Goal: Task Accomplishment & Management: Use online tool/utility

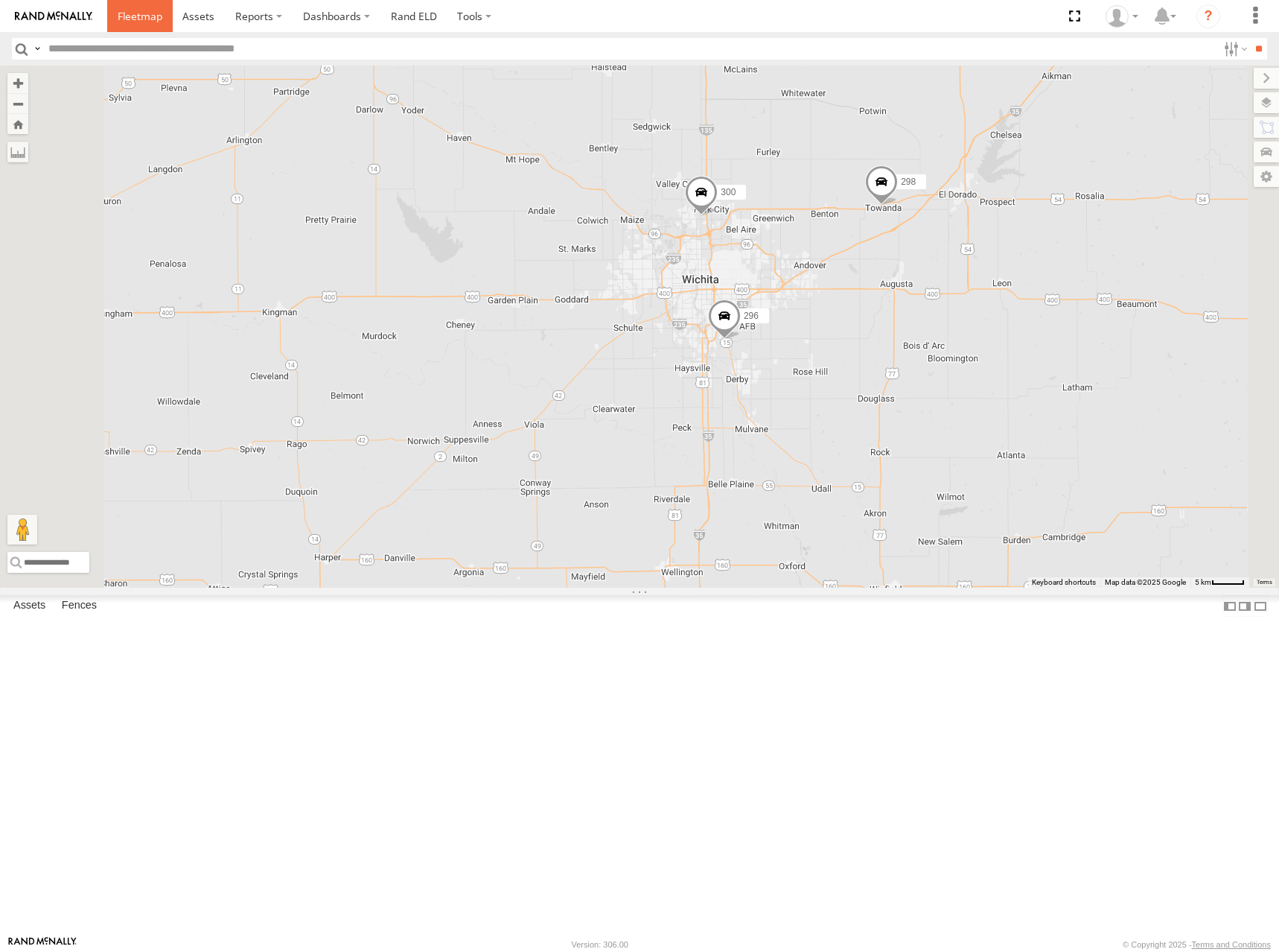
click at [141, 26] on link at bounding box center [140, 16] width 66 height 32
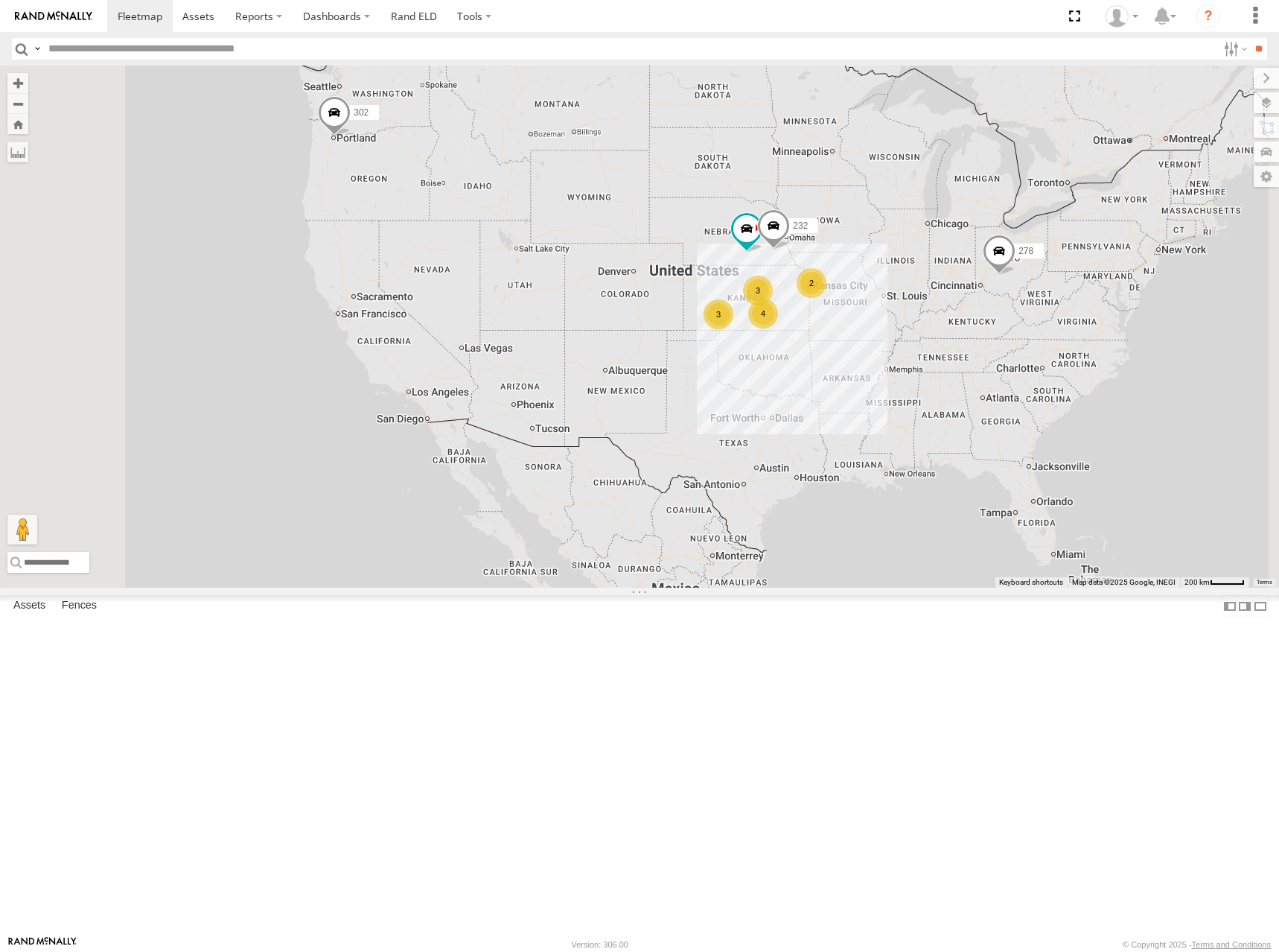
drag, startPoint x: 738, startPoint y: 494, endPoint x: 767, endPoint y: 390, distance: 108.0
click at [767, 390] on div "302 278 4 3 246 3 232 2" at bounding box center [639, 326] width 1279 height 522
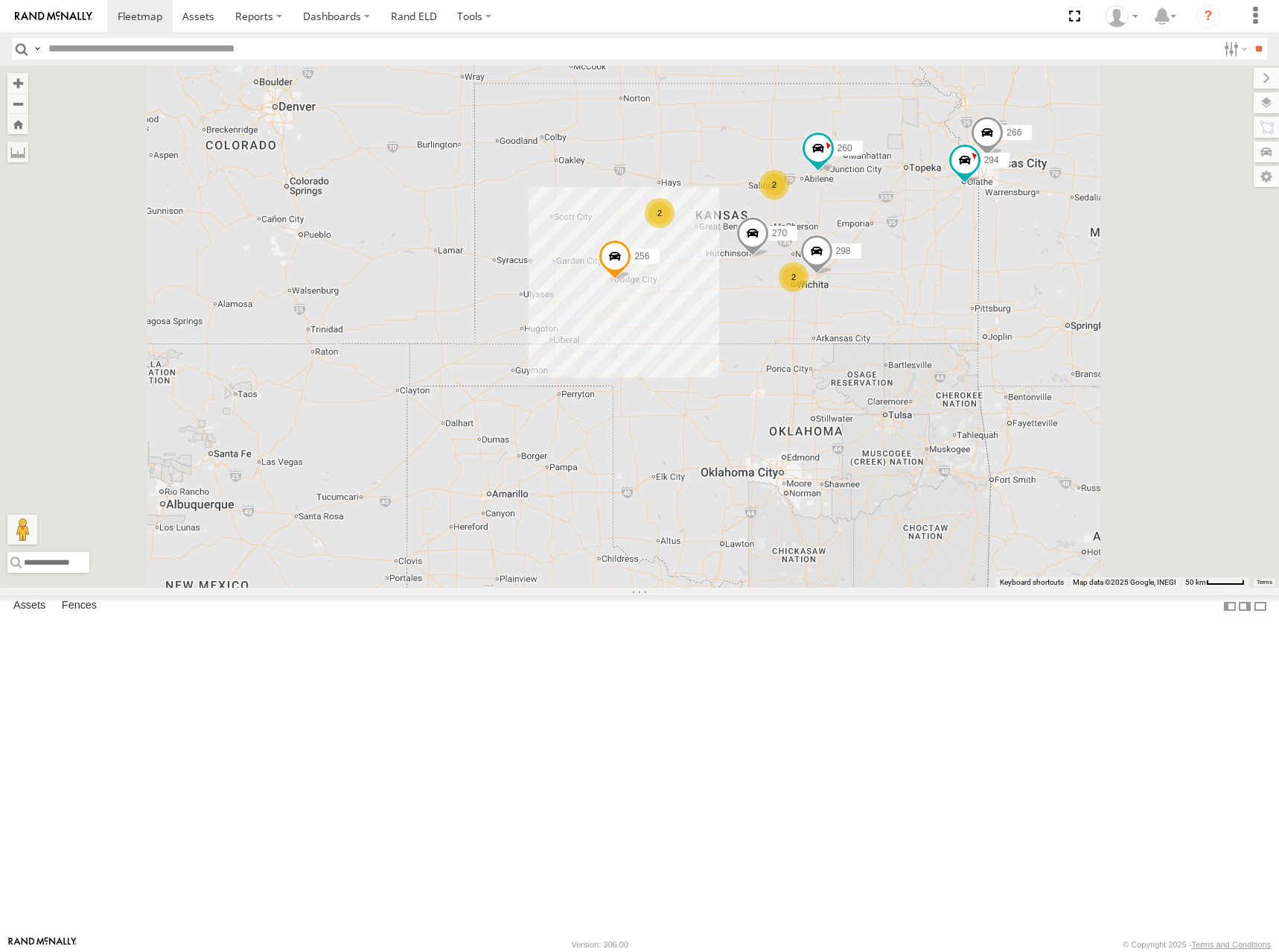
drag, startPoint x: 909, startPoint y: 412, endPoint x: 902, endPoint y: 438, distance: 26.9
click at [902, 438] on div "302 278 246 232 2 2 298 270 256 2 266 294 260" at bounding box center [639, 326] width 1279 height 522
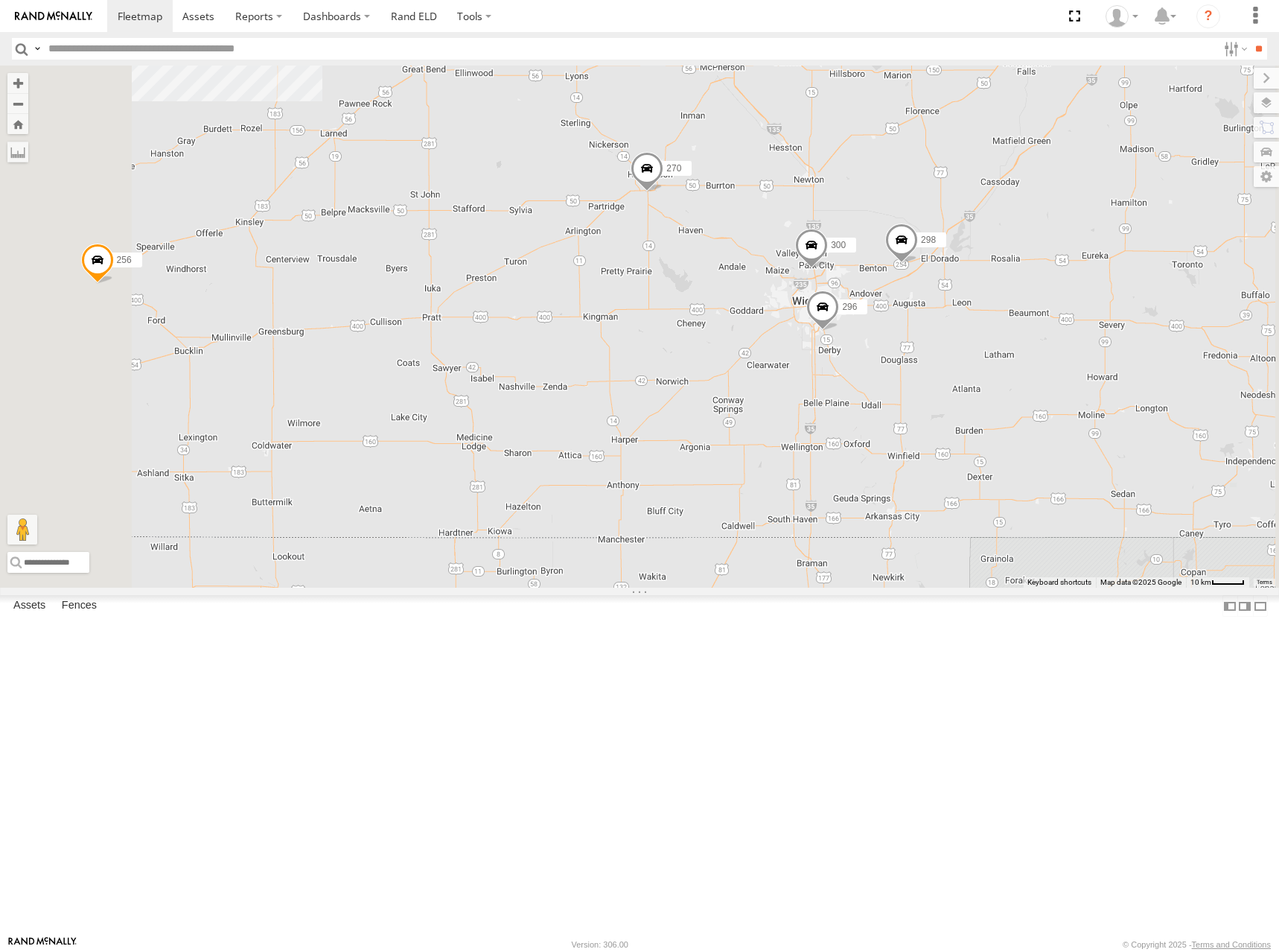
drag, startPoint x: 870, startPoint y: 440, endPoint x: 919, endPoint y: 449, distance: 49.8
click at [919, 449] on div "302 278 246 232 298 270 256 266 294 260 300 2 296 2" at bounding box center [639, 326] width 1279 height 522
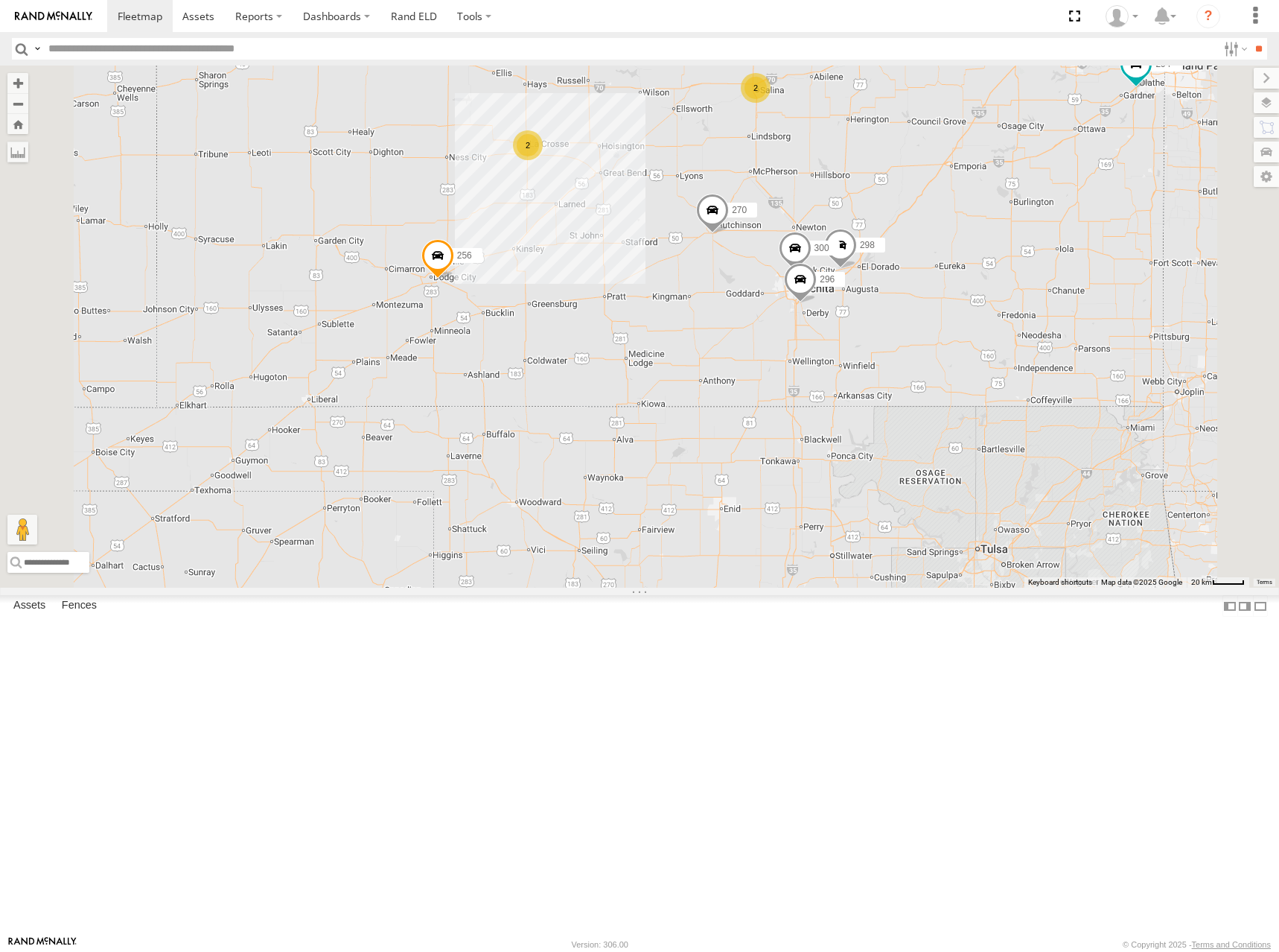
drag, startPoint x: 756, startPoint y: 390, endPoint x: 801, endPoint y: 386, distance: 45.2
click at [801, 386] on div "302 278 246 232 298 270 256 266 294 260 300 296 2 2" at bounding box center [639, 326] width 1279 height 522
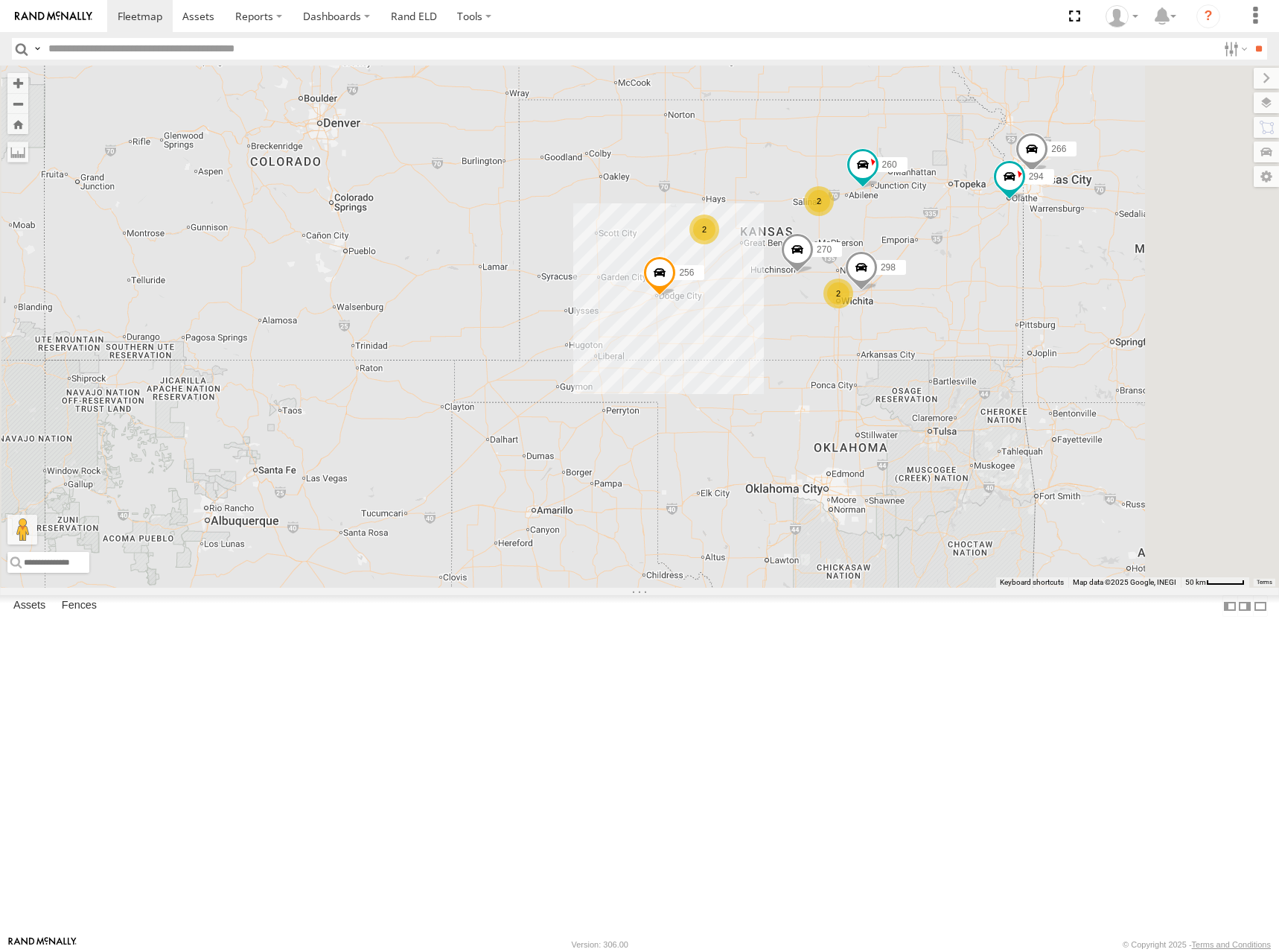
drag, startPoint x: 944, startPoint y: 332, endPoint x: 930, endPoint y: 341, distance: 16.6
click at [930, 341] on div "302 278 246 232 298 270 256 266 294 260 2 2 2" at bounding box center [639, 326] width 1279 height 522
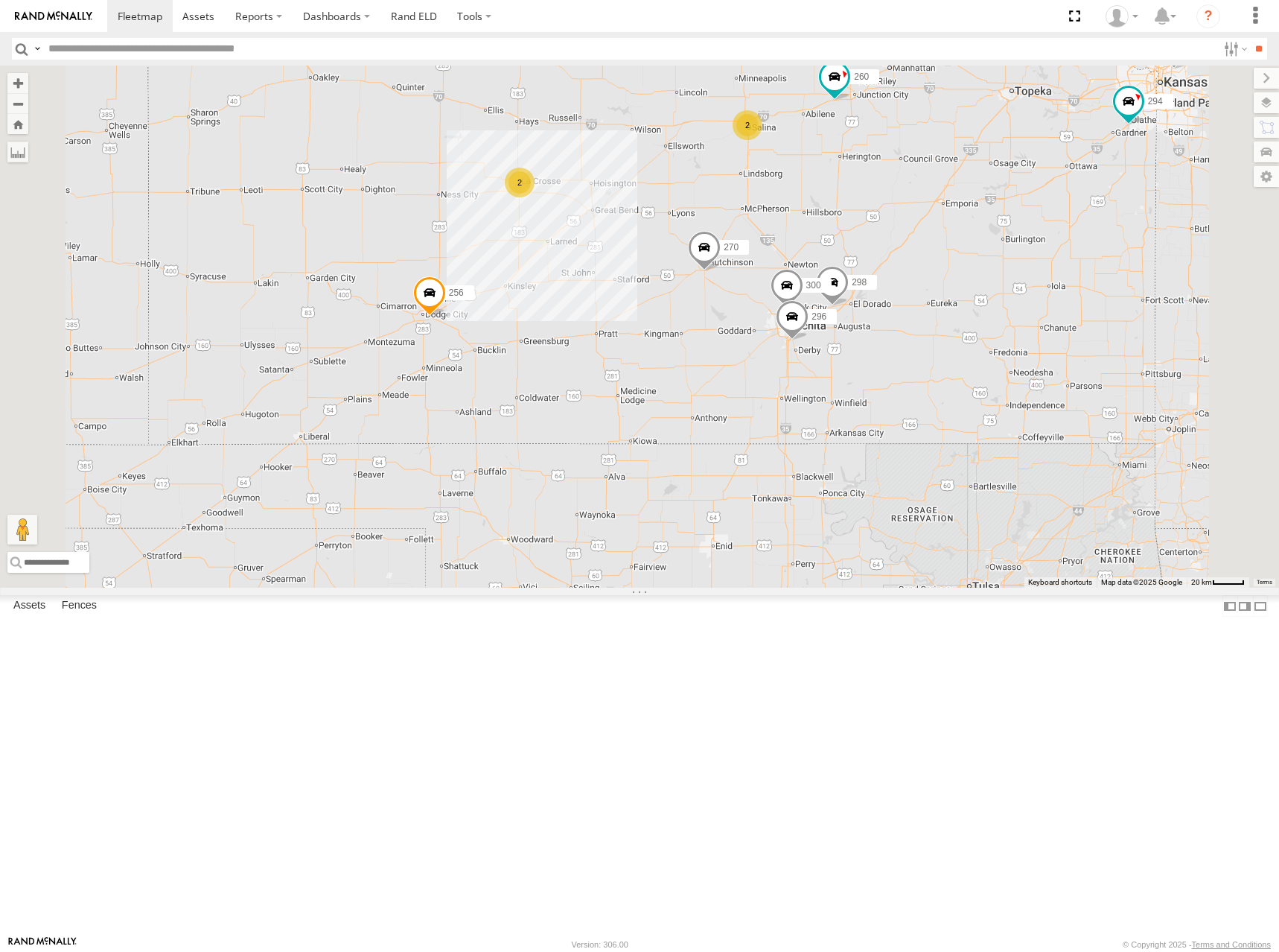
drag, startPoint x: 821, startPoint y: 310, endPoint x: 838, endPoint y: 310, distance: 17.0
click at [837, 310] on div "302 278 246 232 298 270 256 266 294 260 300 296 2 2" at bounding box center [639, 326] width 1279 height 522
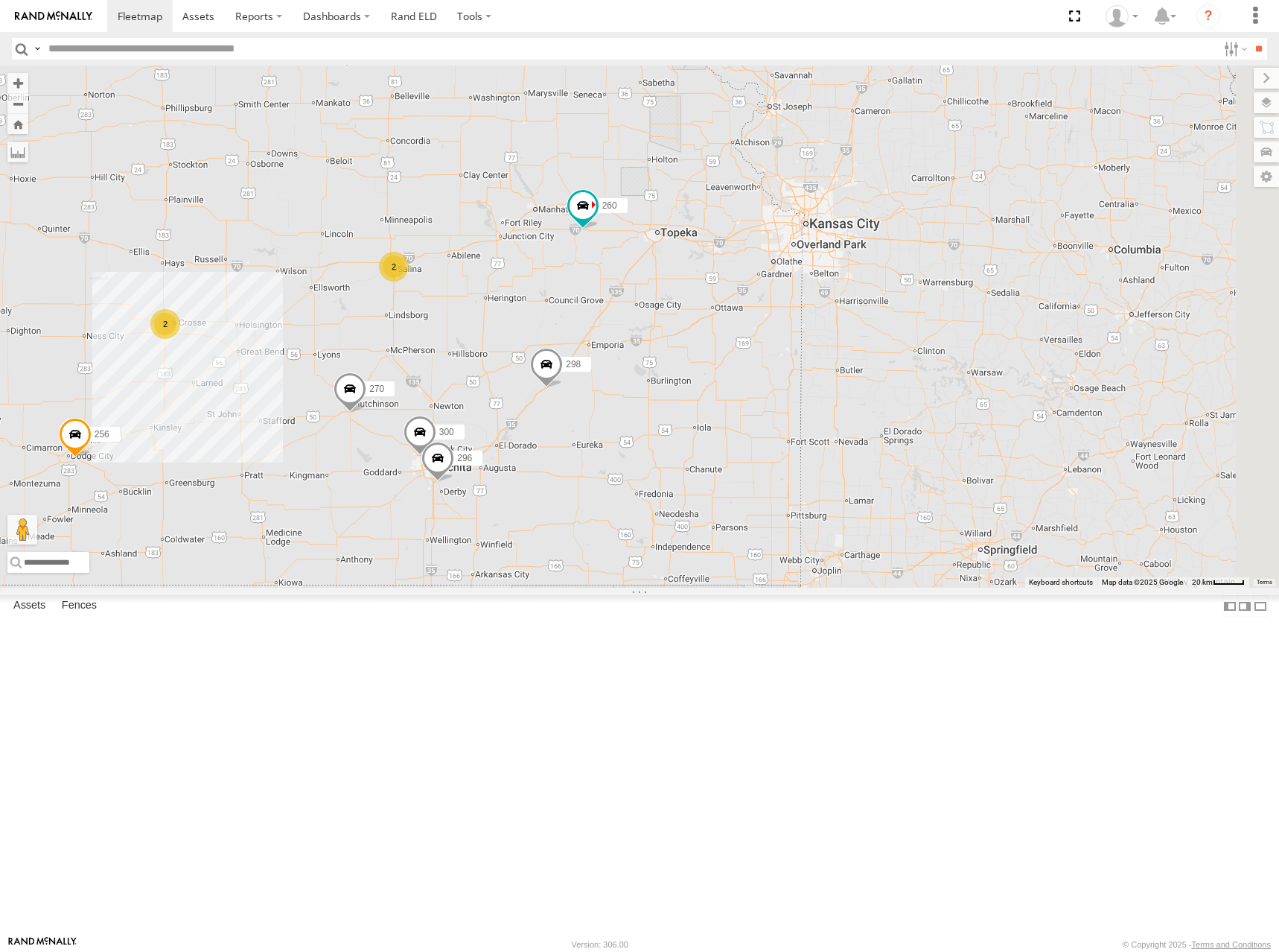
drag, startPoint x: 1086, startPoint y: 310, endPoint x: 911, endPoint y: 560, distance: 305.2
click at [911, 560] on div "300 298 270 256 296 260 2 2" at bounding box center [639, 326] width 1279 height 522
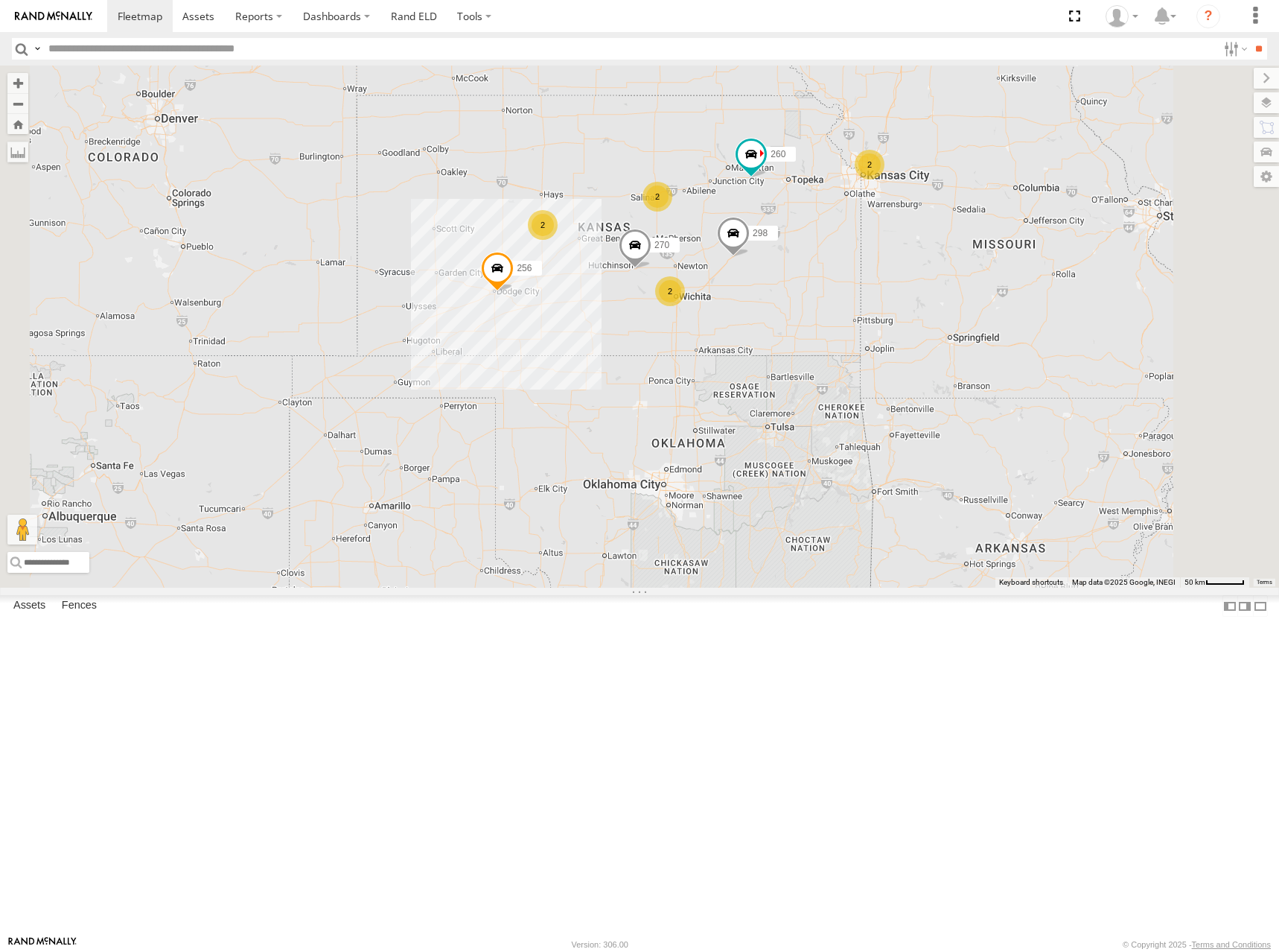
drag, startPoint x: 964, startPoint y: 437, endPoint x: 1002, endPoint y: 386, distance: 63.6
click at [1002, 386] on div "298 270 256 260 246 232 2 2 2 2" at bounding box center [639, 326] width 1279 height 522
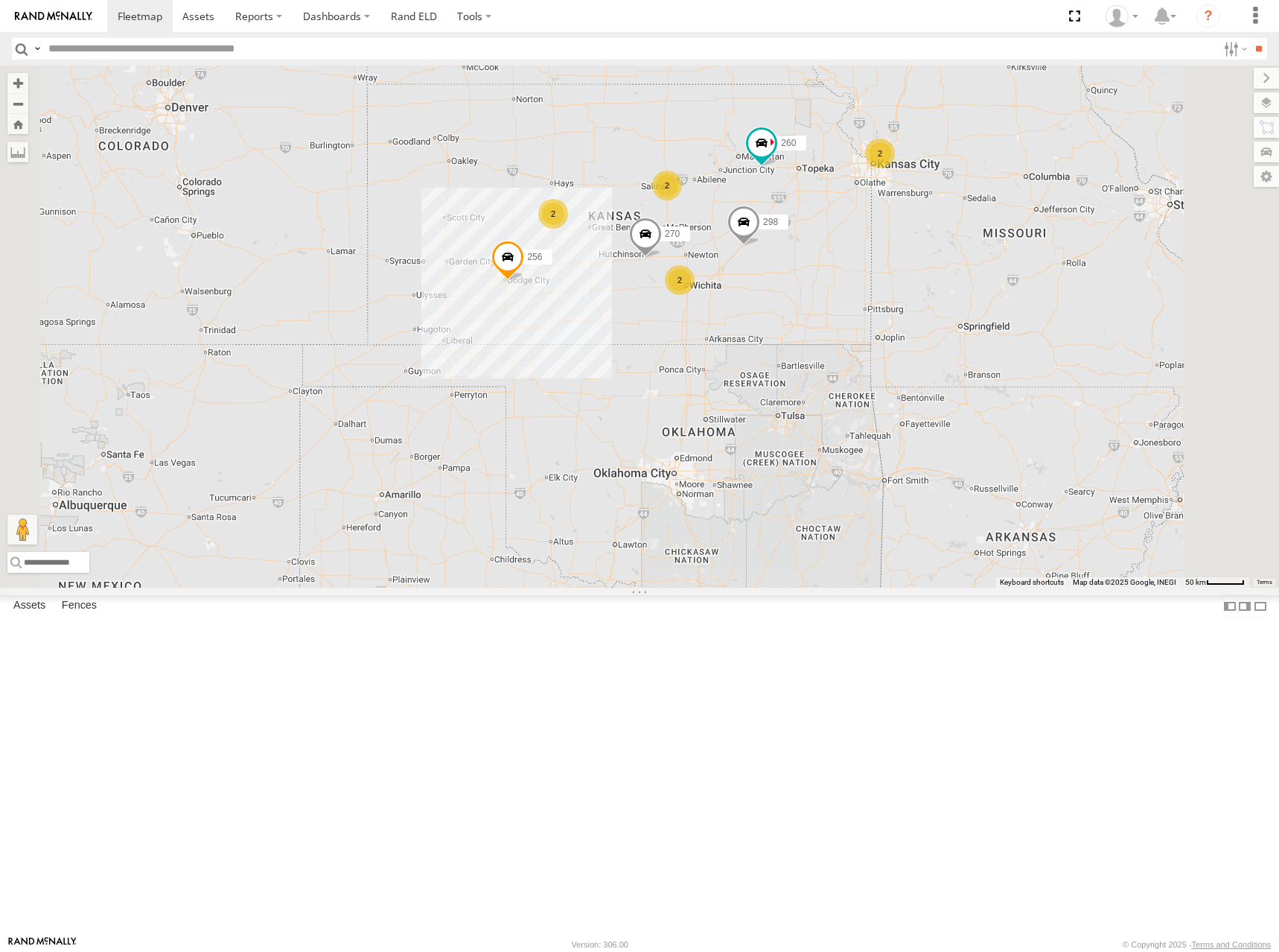
drag, startPoint x: 1002, startPoint y: 402, endPoint x: 1014, endPoint y: 389, distance: 17.7
click at [1014, 389] on div "298 270 256 260 246 232 2 2 2 2" at bounding box center [639, 326] width 1279 height 522
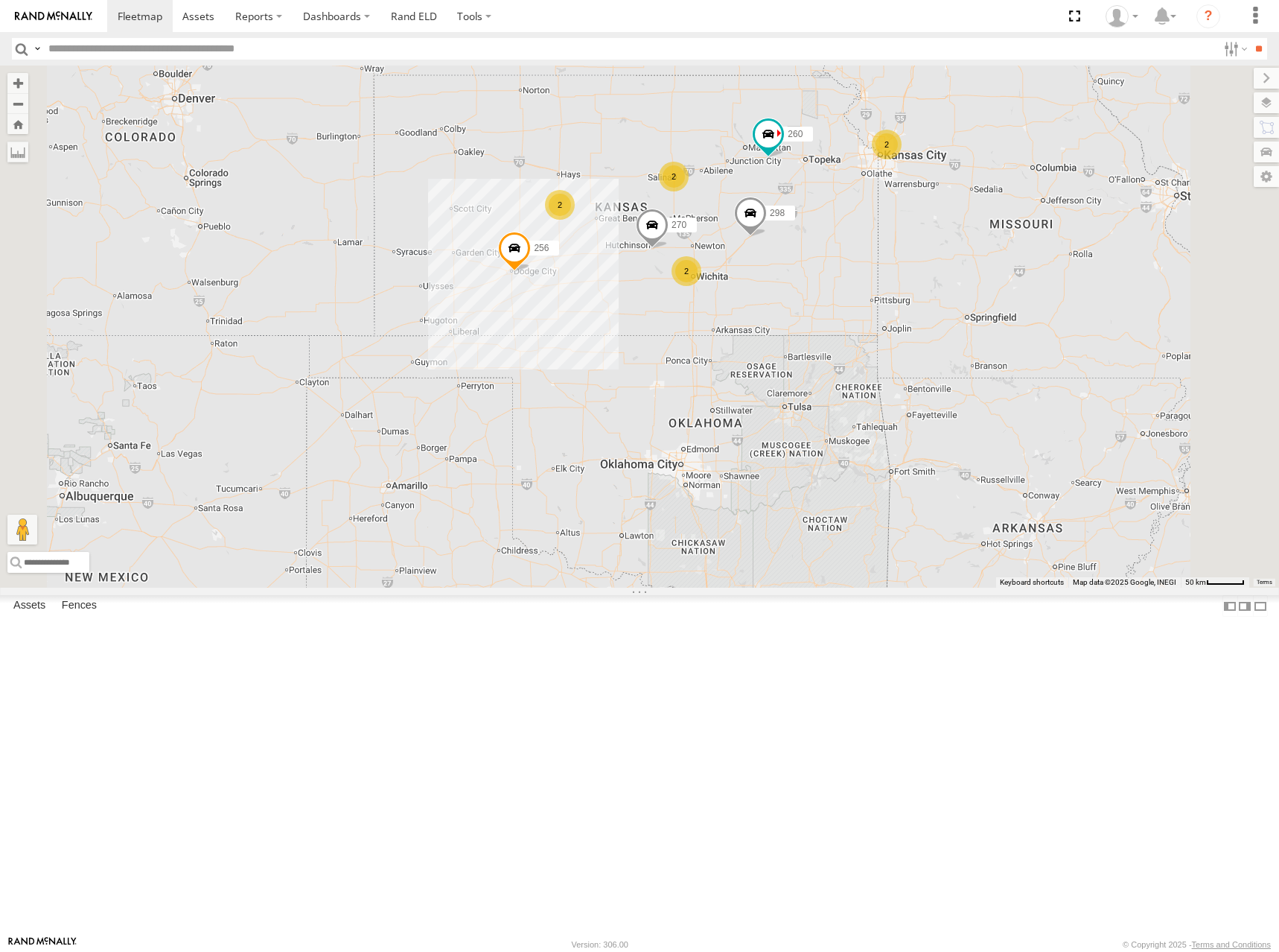
drag, startPoint x: 1014, startPoint y: 397, endPoint x: 1021, endPoint y: 386, distance: 13.0
click at [1021, 386] on div "298 270 256 260 246 232 2 2 2 2" at bounding box center [639, 326] width 1279 height 522
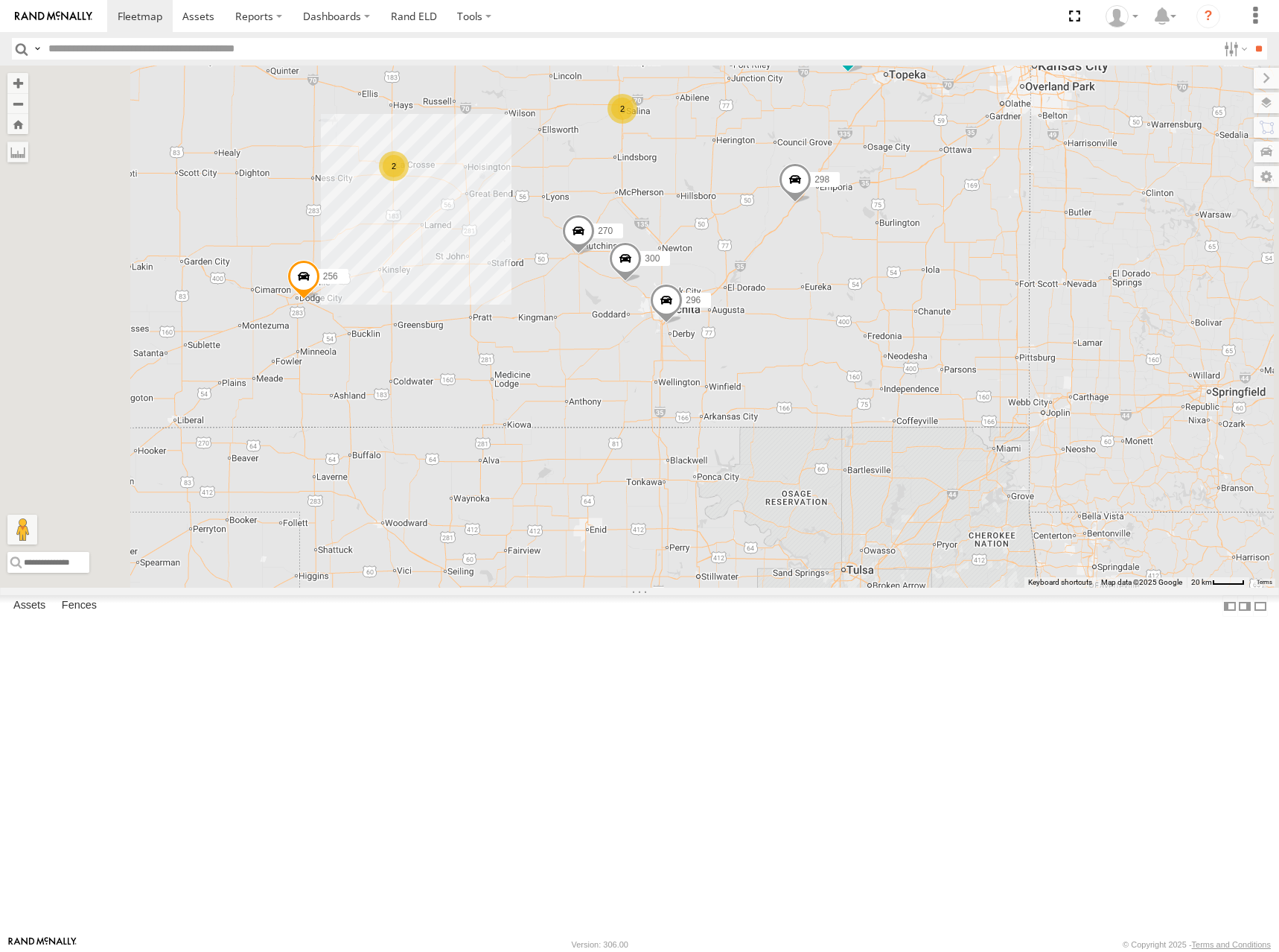
drag, startPoint x: 870, startPoint y: 227, endPoint x: 872, endPoint y: 238, distance: 11.2
click at [872, 238] on div "300 298 270 256 296 266 294 260 2 2" at bounding box center [639, 326] width 1279 height 522
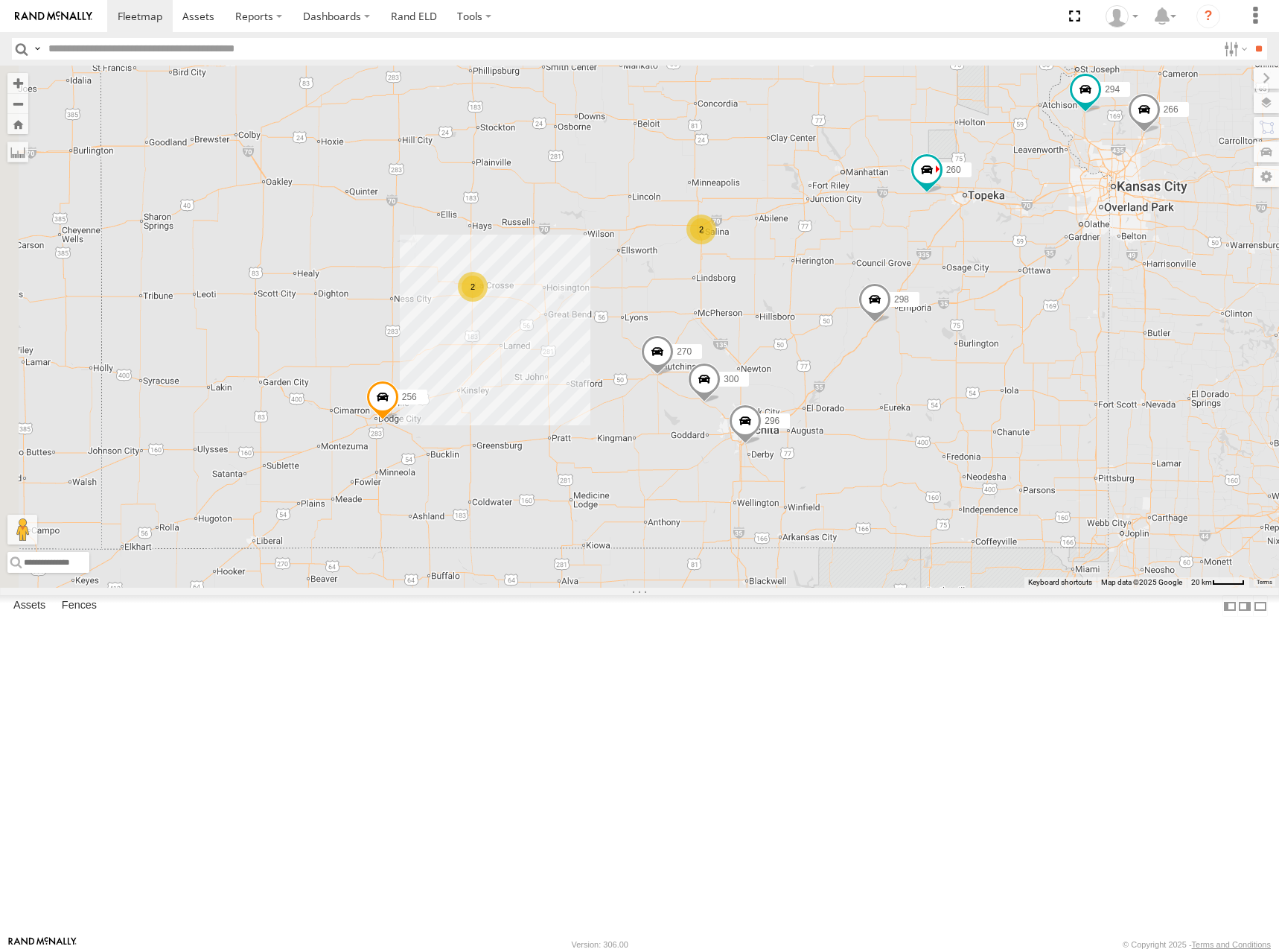
drag, startPoint x: 879, startPoint y: 207, endPoint x: 959, endPoint y: 328, distance: 145.1
click at [959, 328] on div "300 298 270 256 296 266 294 260 2 2" at bounding box center [639, 326] width 1279 height 522
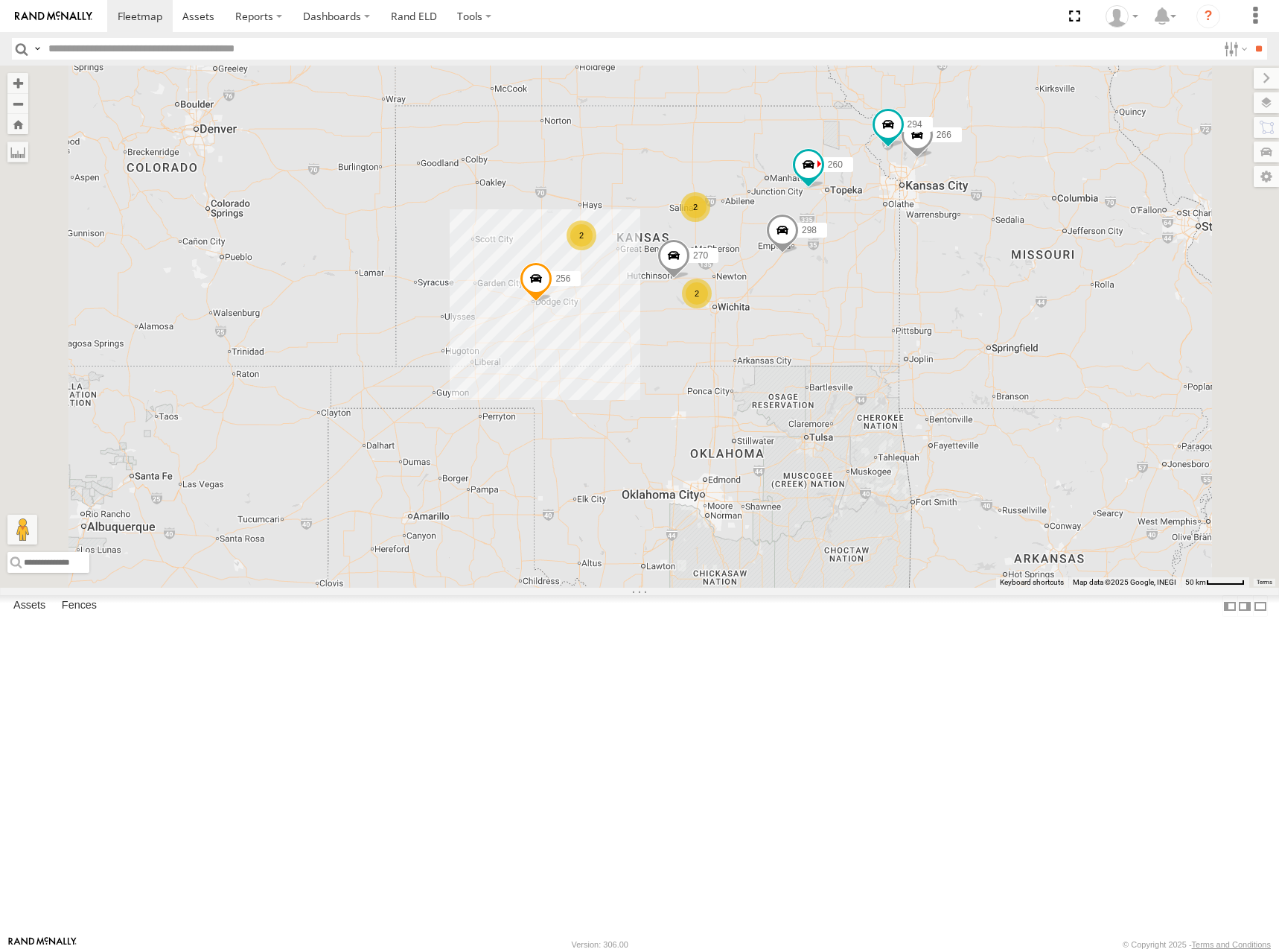
drag, startPoint x: 908, startPoint y: 273, endPoint x: 890, endPoint y: 292, distance: 26.2
click at [890, 292] on div "298 270 256 266 294 260 246 232 2 2 2" at bounding box center [639, 326] width 1279 height 522
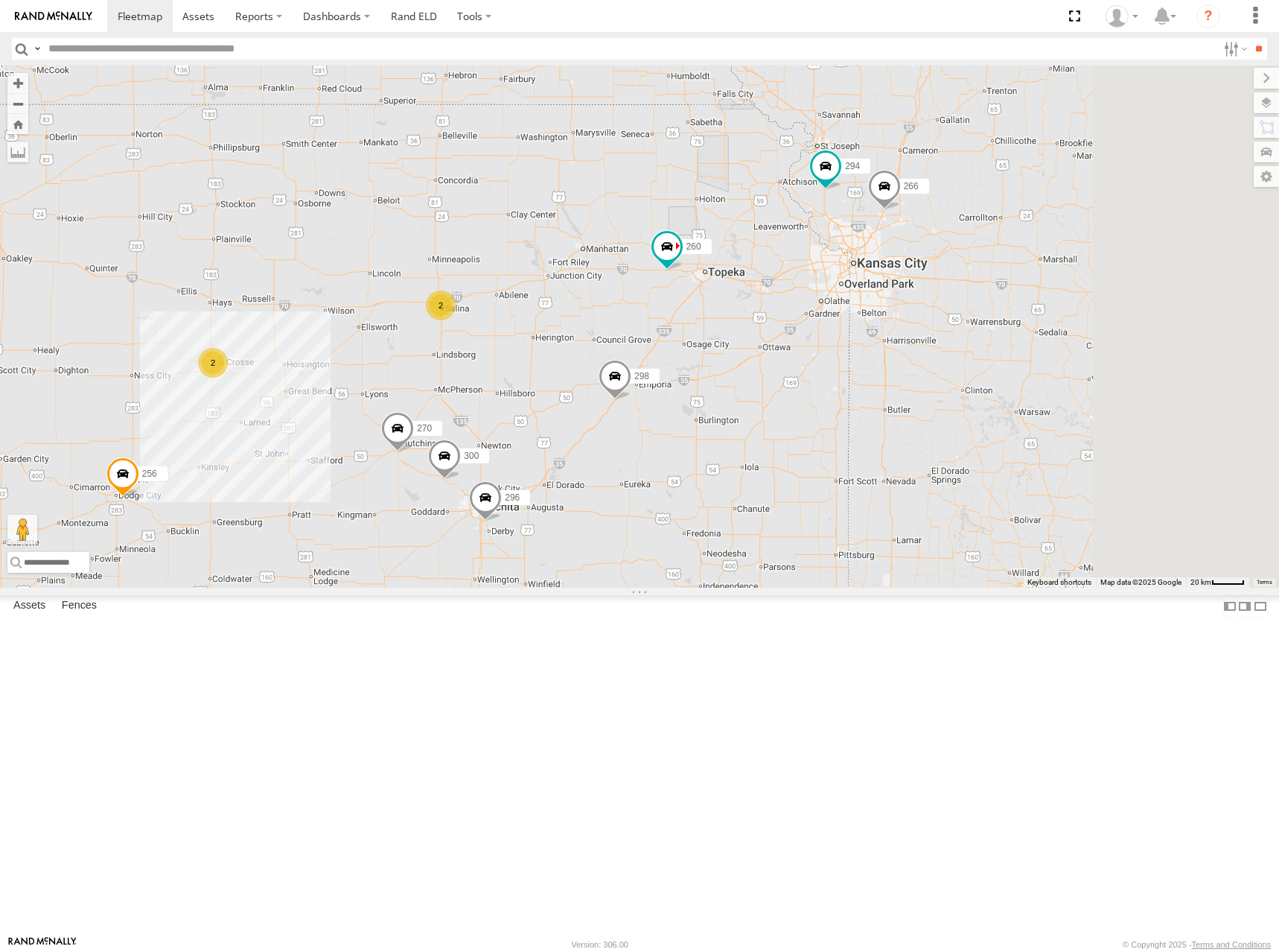
drag, startPoint x: 857, startPoint y: 342, endPoint x: 688, endPoint y: 325, distance: 169.9
click at [688, 325] on div "298 270 256 266 294 260 246 232 300 2 296 2" at bounding box center [639, 326] width 1279 height 522
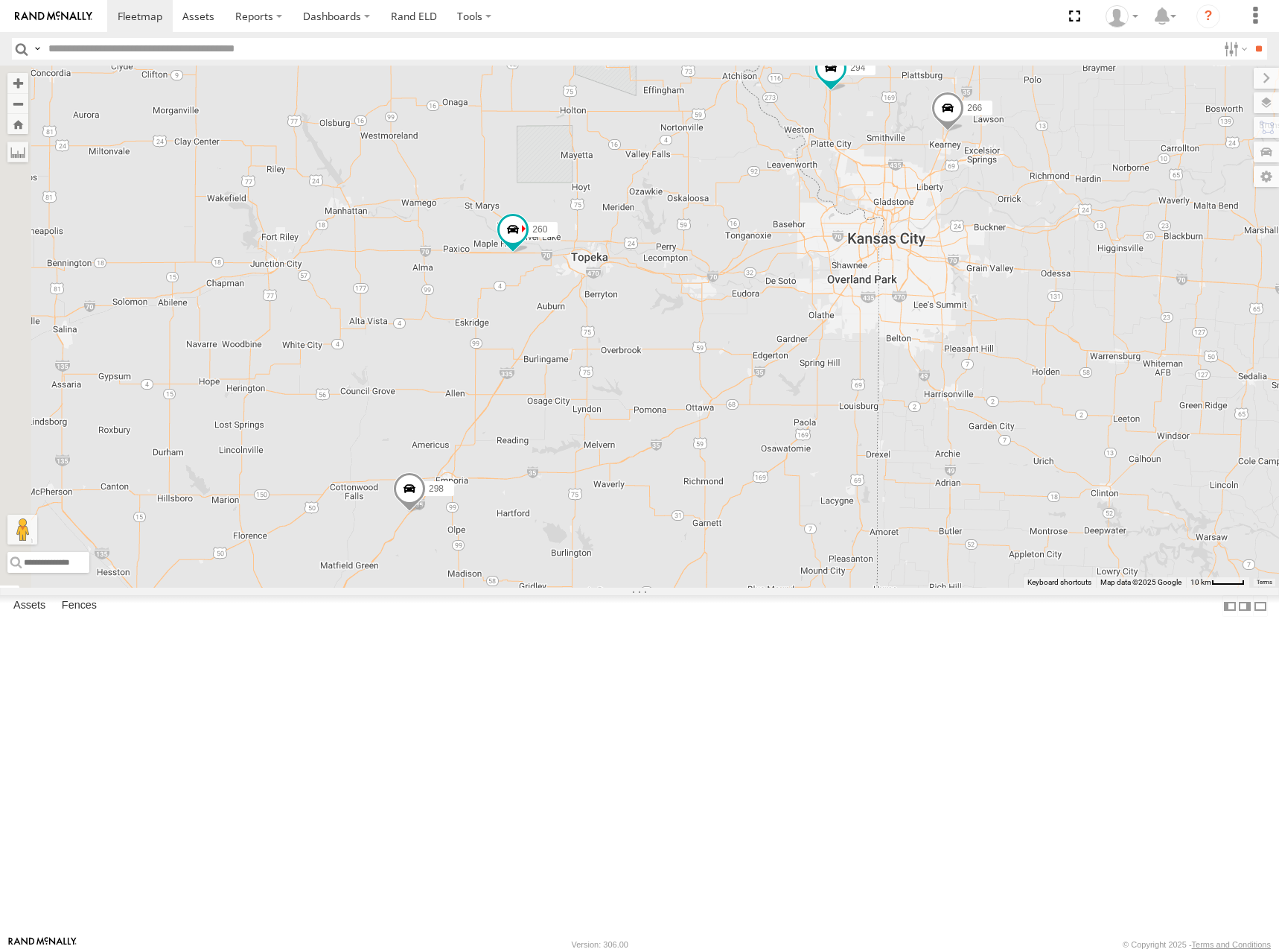
drag, startPoint x: 824, startPoint y: 454, endPoint x: 915, endPoint y: 407, distance: 102.4
click at [915, 407] on div "298 270 256 266 294 260 246 232 300 296" at bounding box center [639, 326] width 1279 height 522
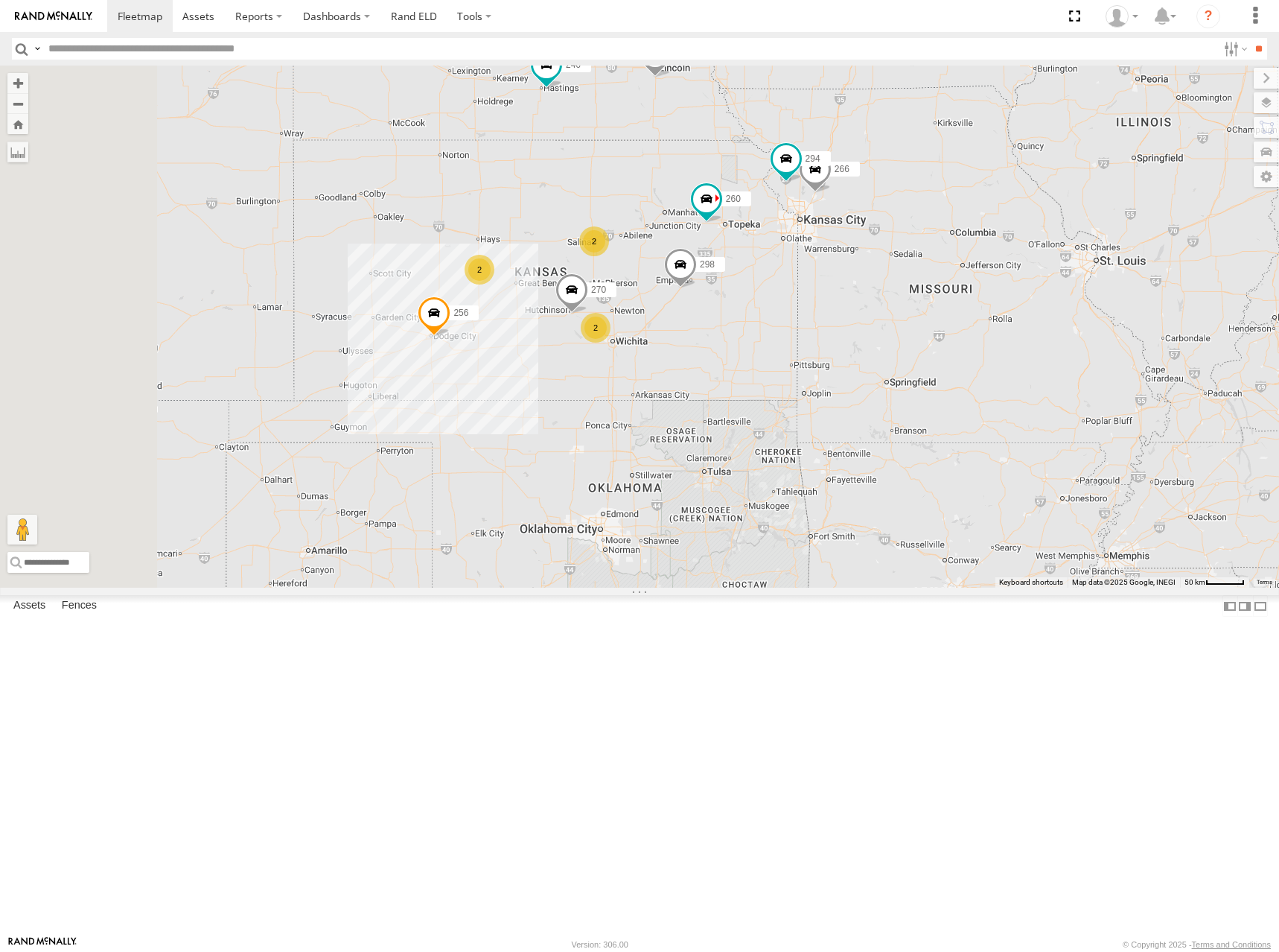
drag, startPoint x: 899, startPoint y: 412, endPoint x: 858, endPoint y: 483, distance: 82.0
click at [932, 396] on div "298 270 256 266 294 260 246 232 2 2 2" at bounding box center [639, 326] width 1279 height 522
drag, startPoint x: 1081, startPoint y: 282, endPoint x: 1077, endPoint y: 296, distance: 14.6
click at [1077, 296] on div "246 298 256 232 296 266 294 260 2 2 2" at bounding box center [639, 326] width 1279 height 522
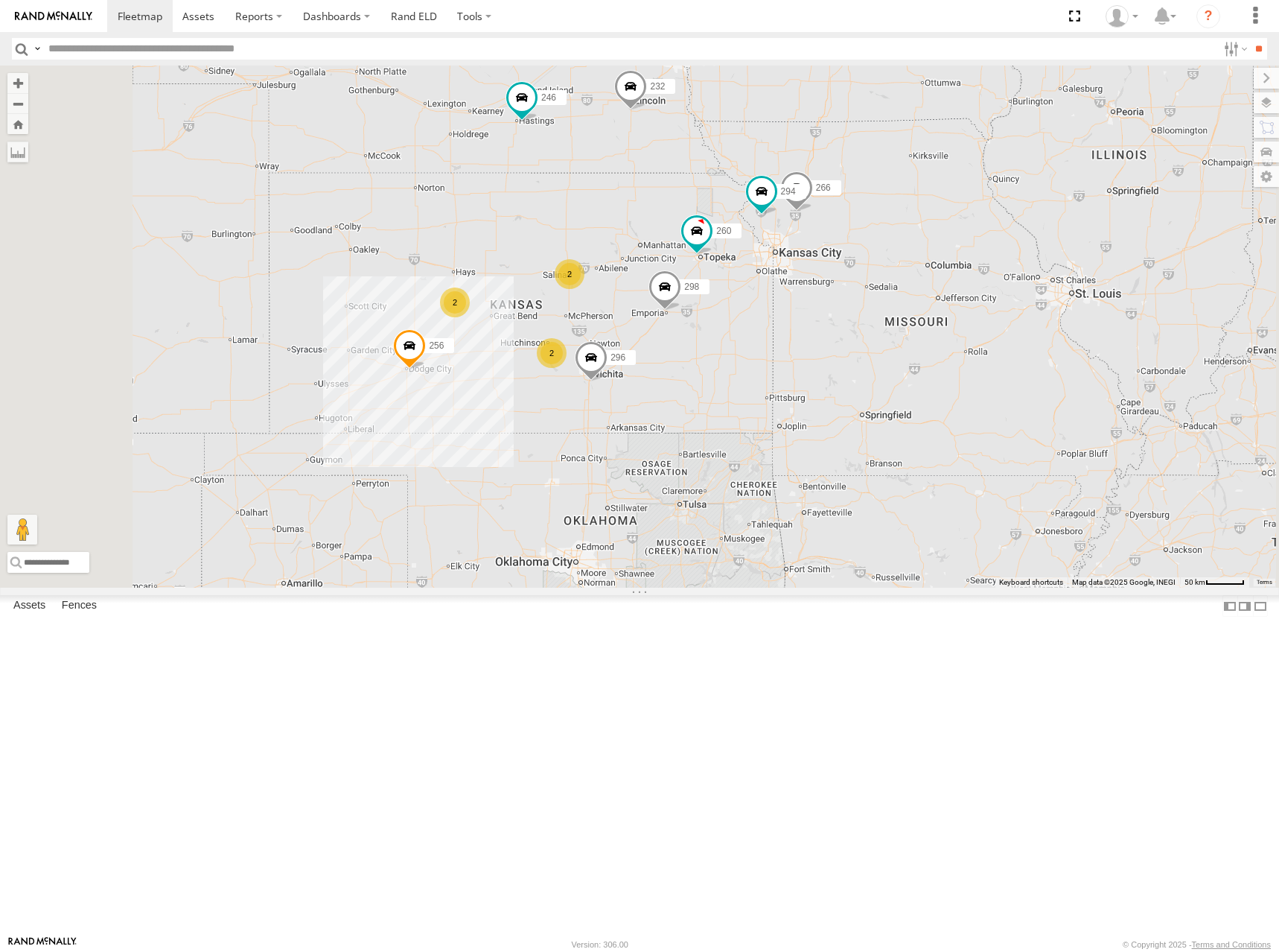
drag, startPoint x: 1058, startPoint y: 229, endPoint x: 1033, endPoint y: 255, distance: 36.1
click at [1033, 255] on div "246 298 256 232 296 266 294 260 2 2 2" at bounding box center [639, 326] width 1279 height 522
